Goal: Entertainment & Leisure: Consume media (video, audio)

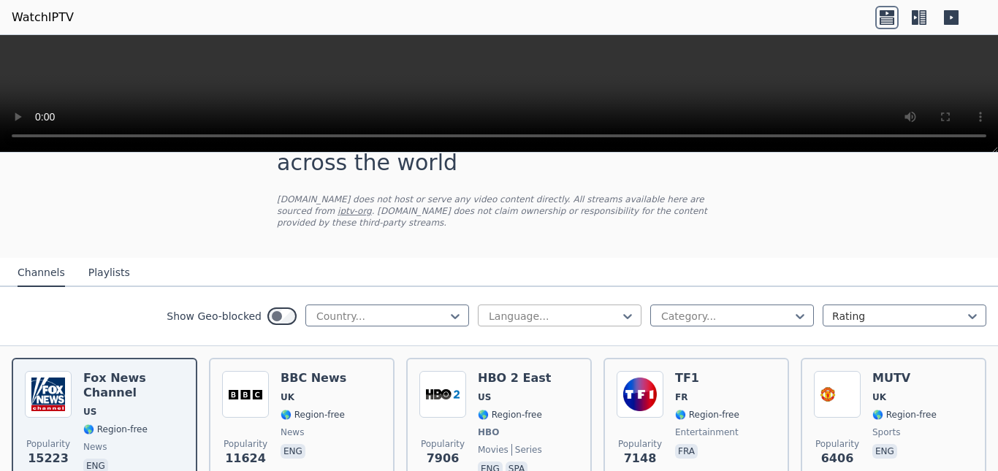
scroll to position [146, 0]
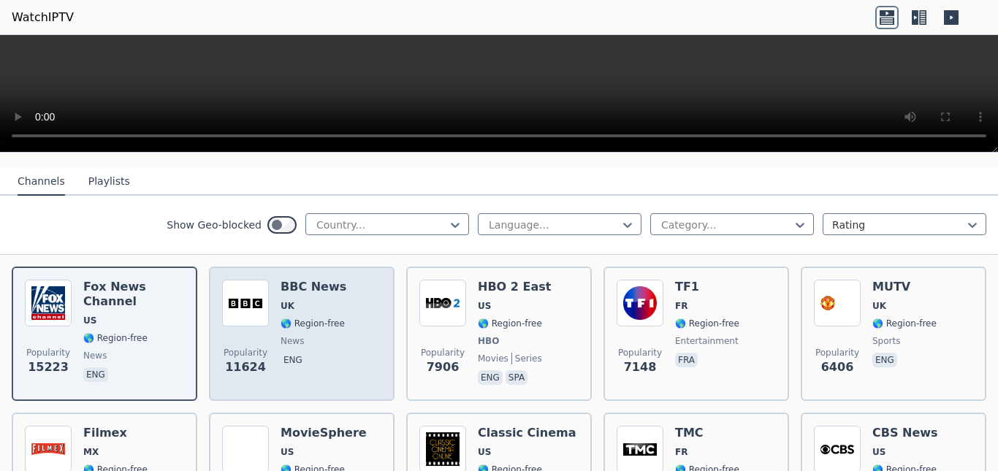
click at [337, 291] on h6 "BBC News" at bounding box center [314, 287] width 66 height 15
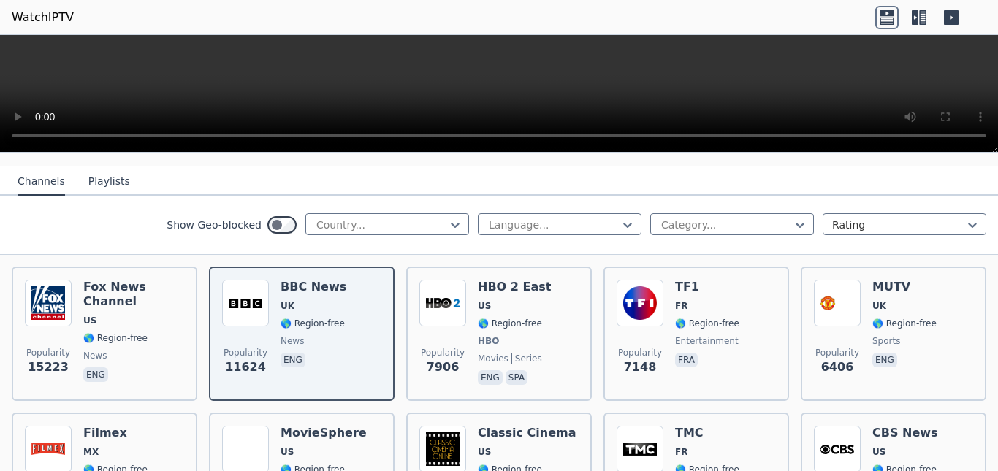
drag, startPoint x: 327, startPoint y: 301, endPoint x: 69, endPoint y: 222, distance: 269.7
click at [69, 222] on div "Show Geo-blocked Country... Language... Category... Rating" at bounding box center [499, 225] width 998 height 59
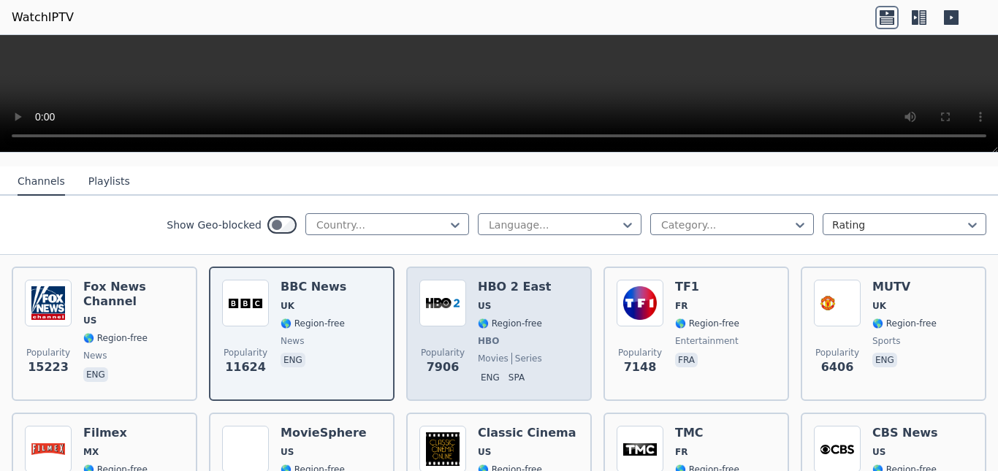
click at [529, 331] on div "HBO 2 East US 🌎 Region-free HBO movies series eng spa" at bounding box center [514, 334] width 73 height 108
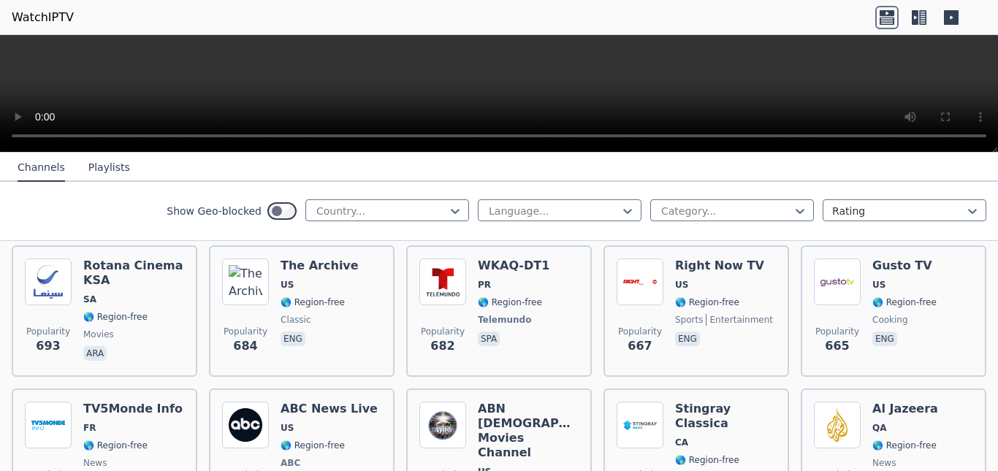
scroll to position [3623, 0]
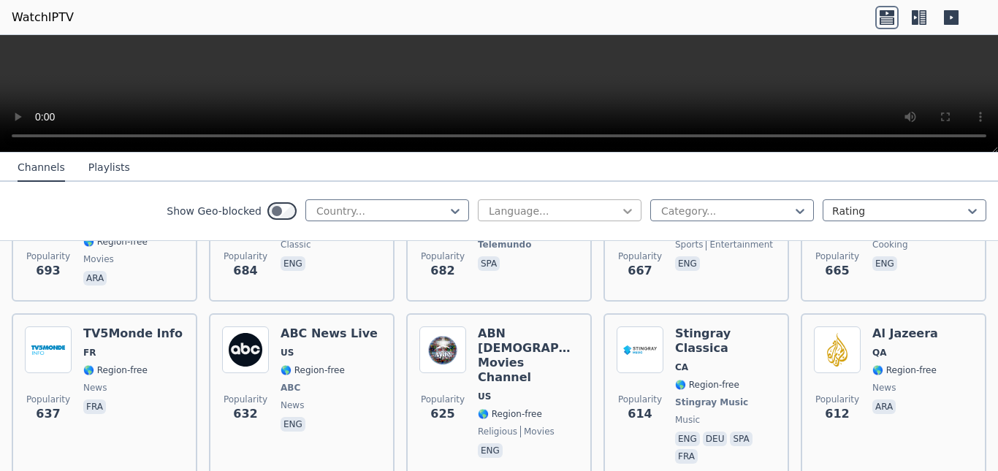
click at [620, 212] on icon at bounding box center [627, 211] width 15 height 15
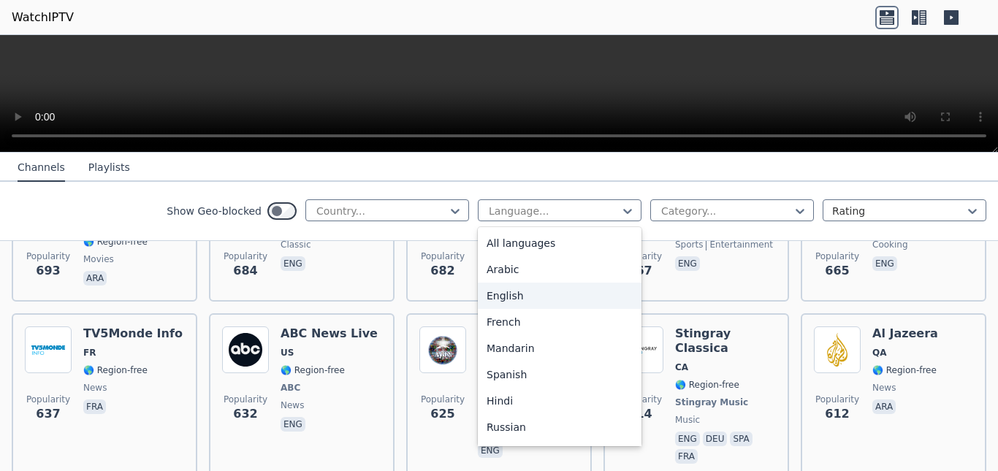
click at [512, 295] on div "English" at bounding box center [560, 296] width 164 height 26
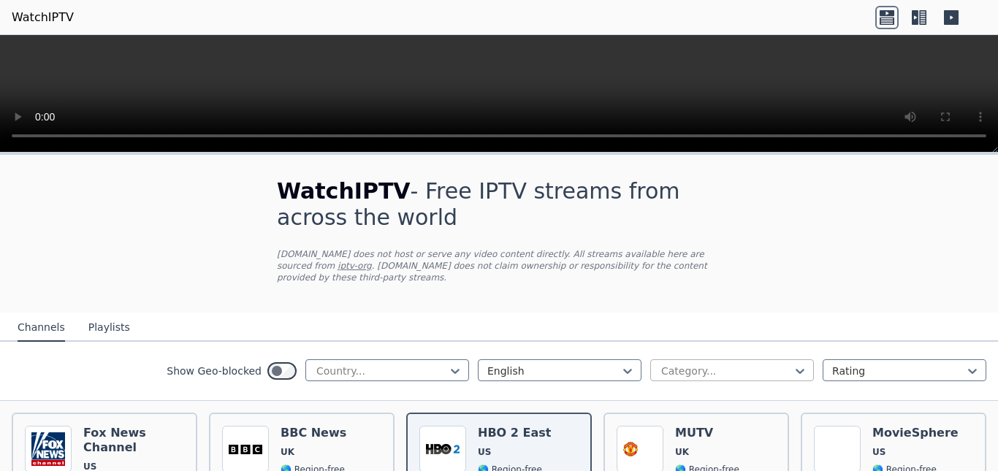
click at [771, 370] on div at bounding box center [726, 371] width 133 height 15
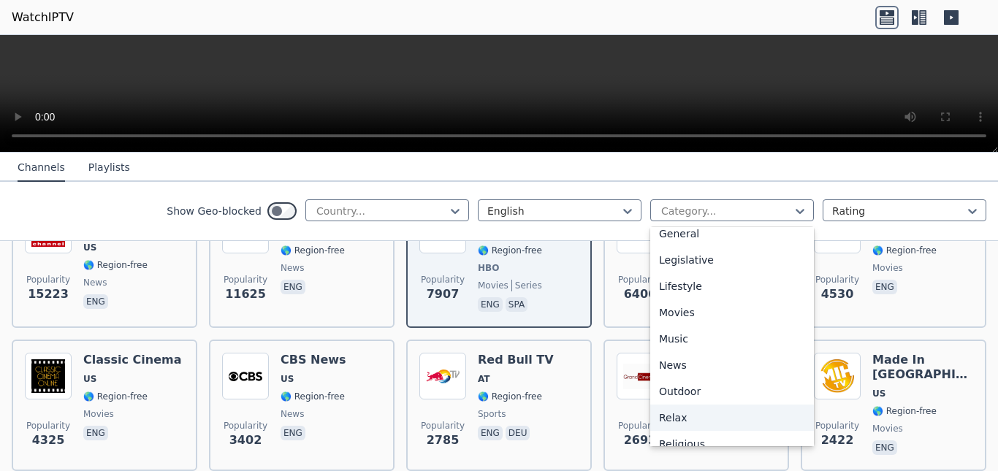
scroll to position [365, 0]
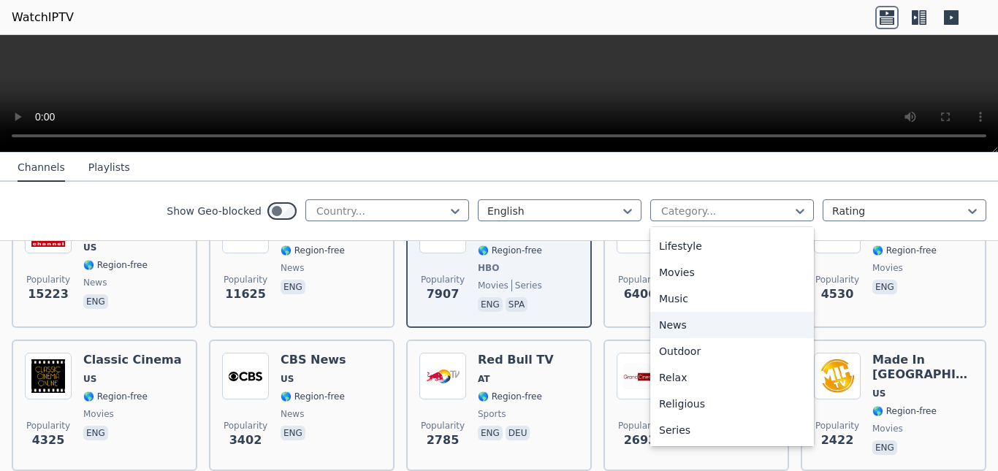
click at [680, 324] on div "News" at bounding box center [732, 325] width 164 height 26
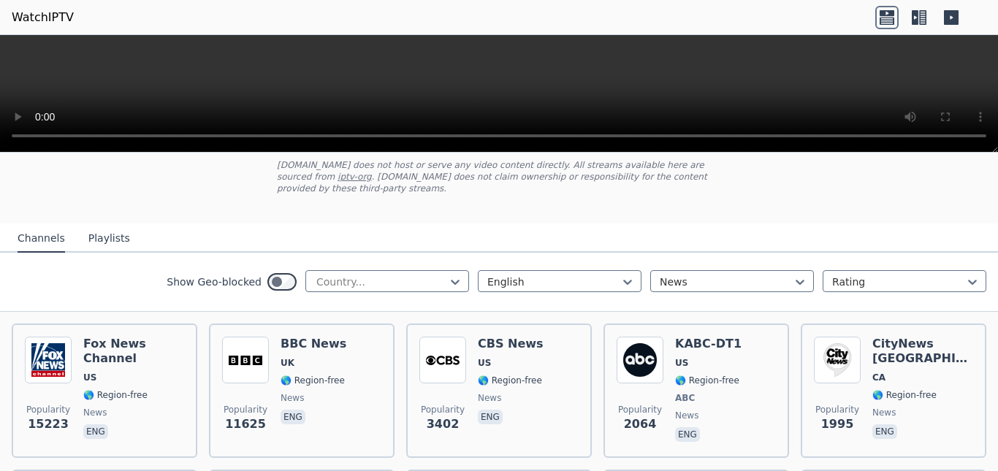
scroll to position [146, 0]
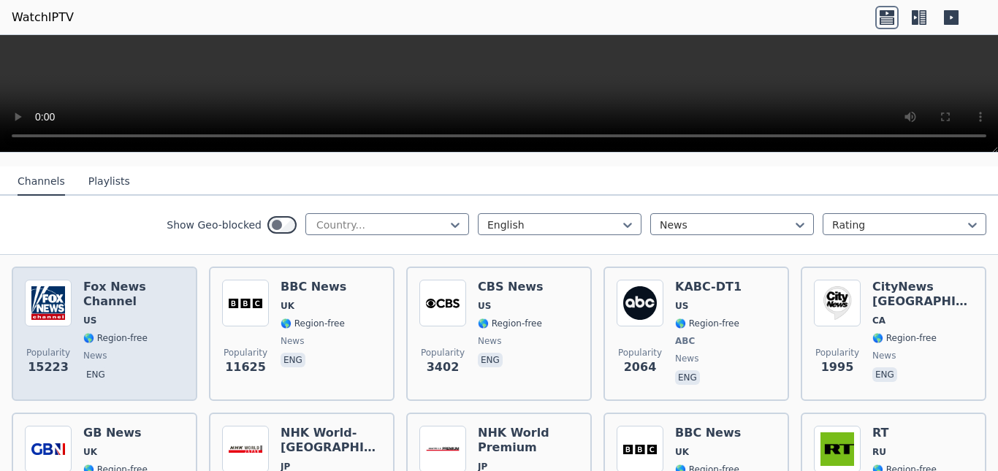
click at [110, 298] on h6 "Fox News Channel" at bounding box center [133, 294] width 101 height 29
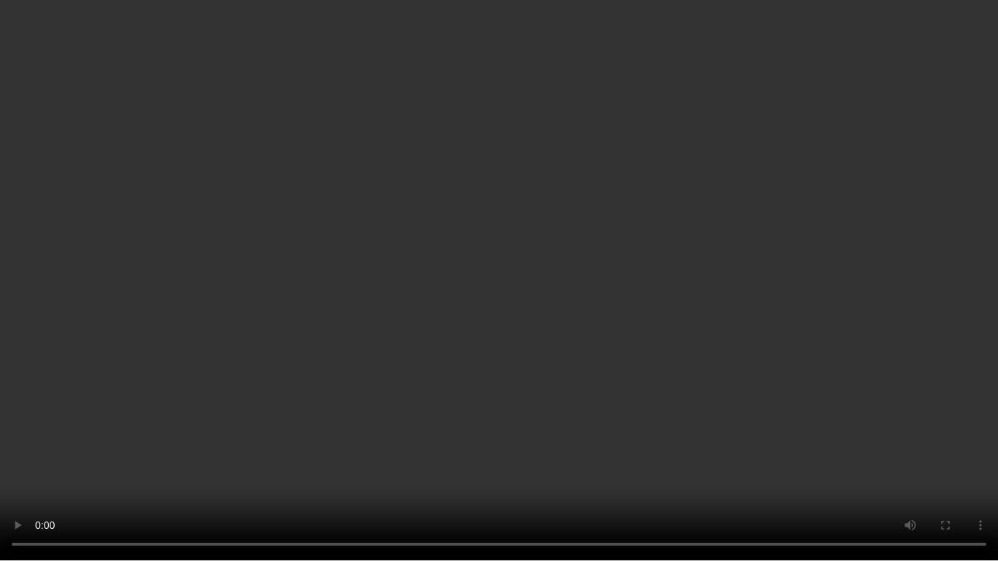
click at [799, 284] on video at bounding box center [499, 280] width 998 height 561
click at [822, 344] on video at bounding box center [499, 280] width 998 height 561
drag, startPoint x: 474, startPoint y: 340, endPoint x: 722, endPoint y: 237, distance: 268.9
click at [722, 237] on video at bounding box center [499, 280] width 998 height 561
click at [709, 245] on video at bounding box center [499, 280] width 998 height 561
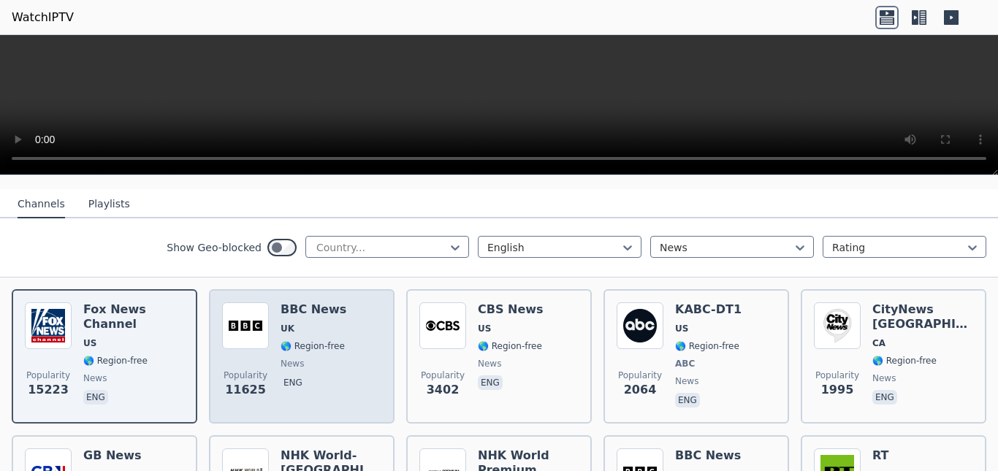
click at [348, 353] on div "Popularity 11625 BBC News UK 🌎 Region-free news eng" at bounding box center [301, 356] width 159 height 108
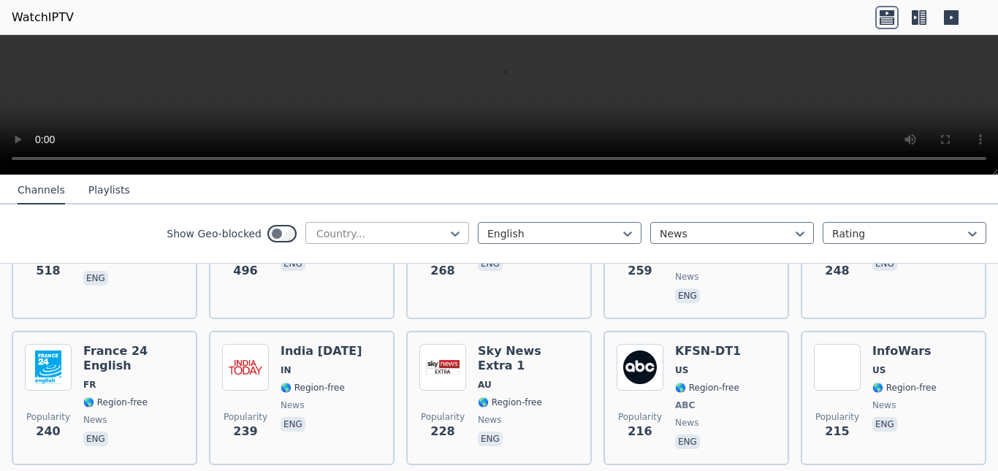
scroll to position [1023, 0]
